Goal: Information Seeking & Learning: Check status

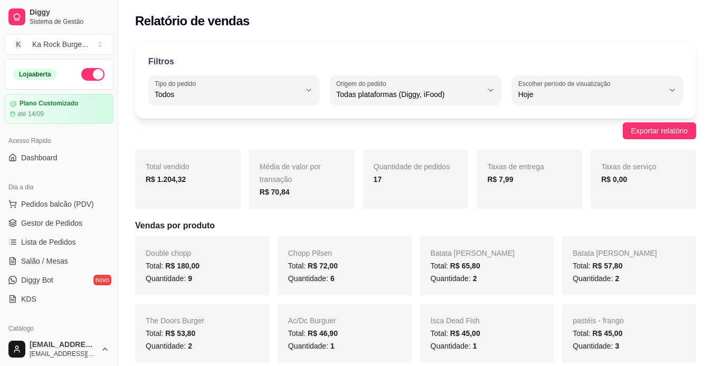
select select "ALL"
select select "0"
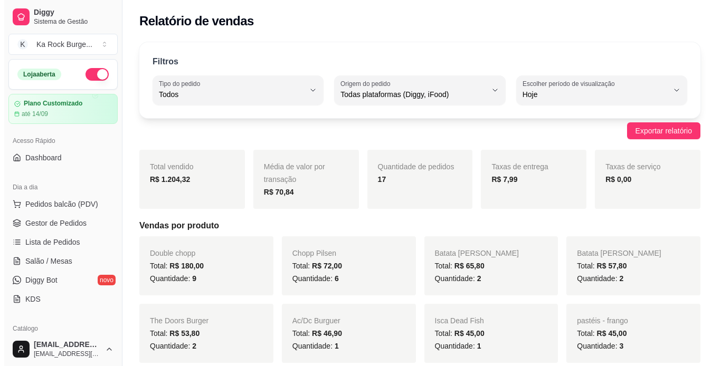
scroll to position [165, 0]
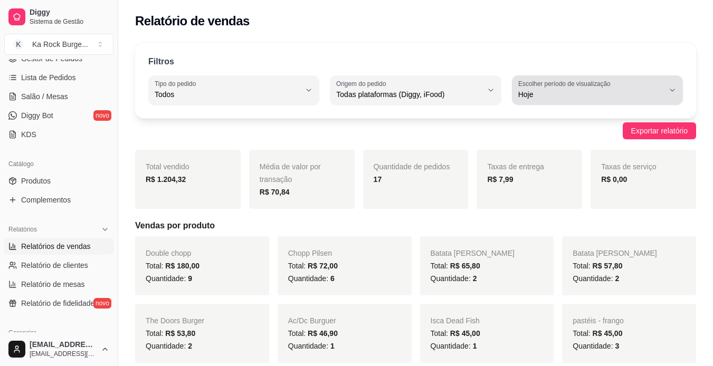
click at [661, 90] on span "Hoje" at bounding box center [591, 94] width 146 height 11
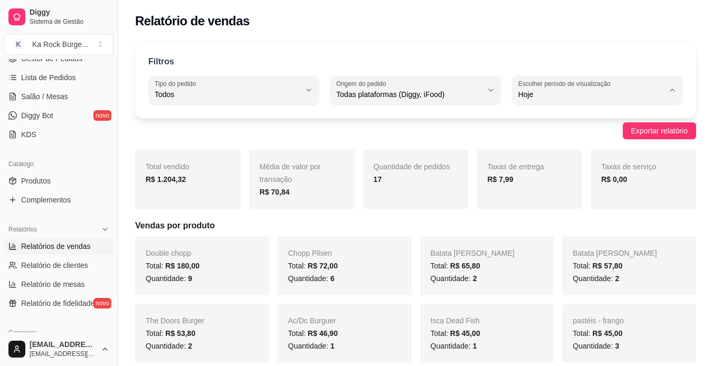
click at [546, 121] on span "Hoje" at bounding box center [592, 119] width 138 height 10
click at [64, 249] on span "Relatórios de vendas" at bounding box center [56, 246] width 70 height 11
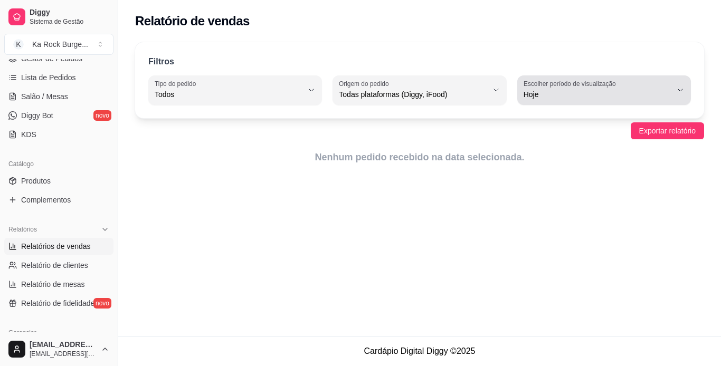
click at [685, 92] on button "Escolher período de visualização Hoje" at bounding box center [604, 90] width 174 height 30
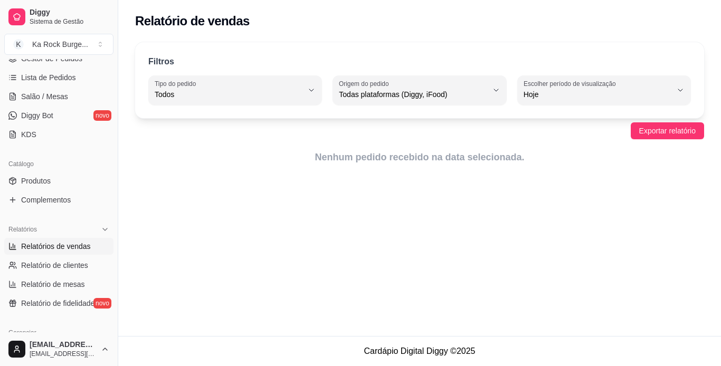
click at [150, 237] on div "Relatório de vendas Filtros ALL Tipo do pedido Todos Entrega Retirada Mesa Cons…" at bounding box center [419, 168] width 602 height 336
click at [57, 304] on span "Relatório de fidelidade" at bounding box center [57, 303] width 73 height 11
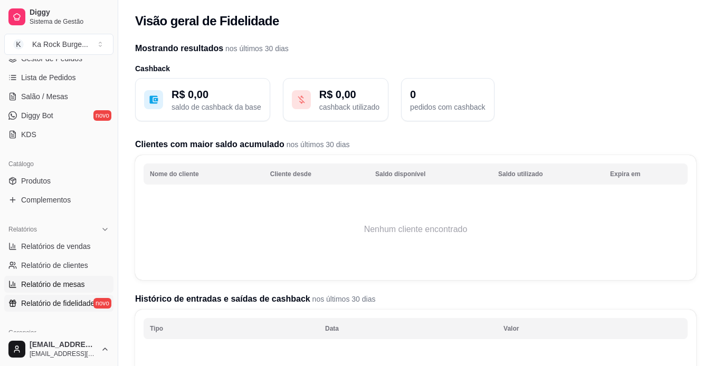
click at [61, 284] on span "Relatório de mesas" at bounding box center [53, 284] width 64 height 11
select select "TOTAL_OF_ORDERS"
select select "7"
